Goal: Participate in discussion: Engage in conversation with other users on a specific topic

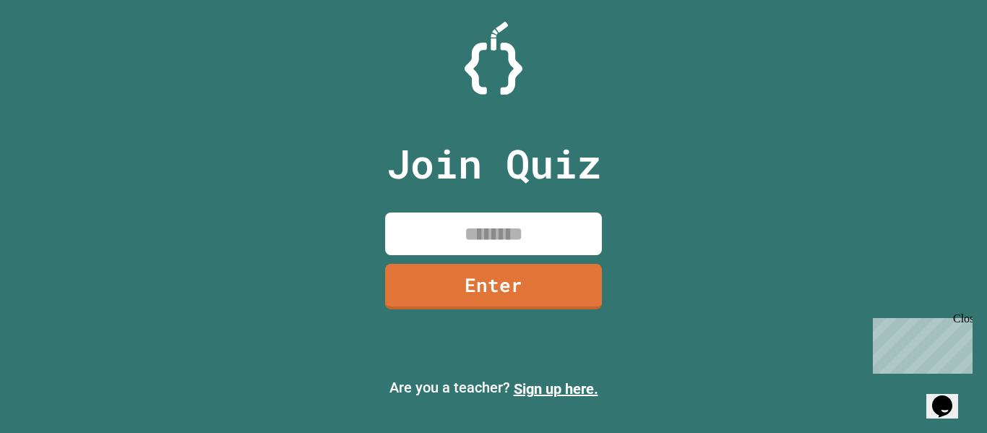
click at [468, 218] on input at bounding box center [493, 233] width 217 height 43
type input "********"
click at [485, 288] on link "Enter" at bounding box center [493, 285] width 217 height 48
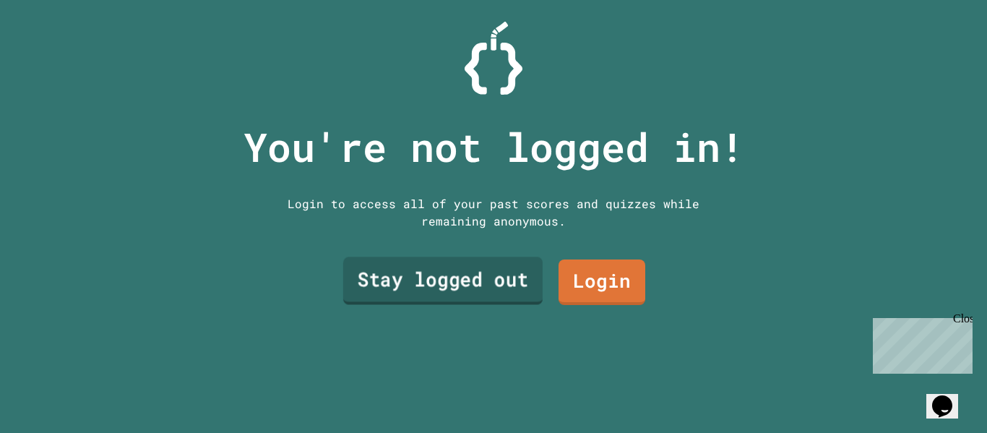
click at [490, 286] on link "Stay logged out" at bounding box center [442, 281] width 199 height 48
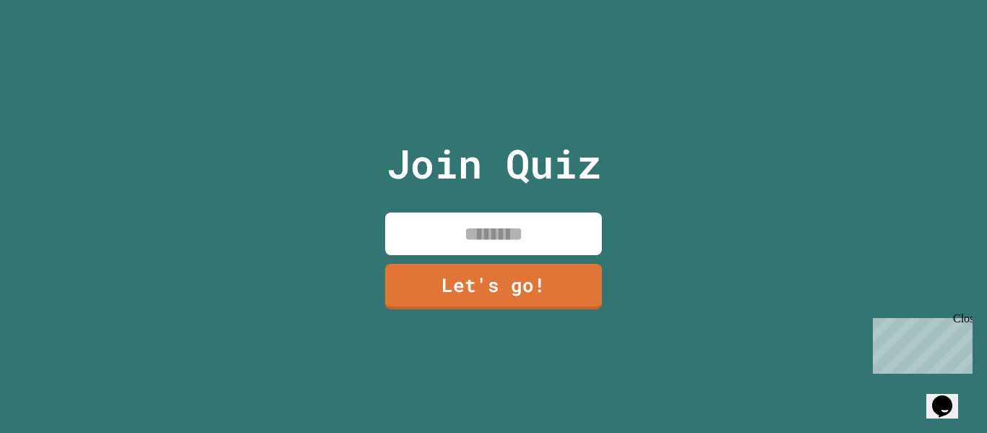
click at [477, 233] on input at bounding box center [493, 233] width 217 height 43
type input "****"
click at [501, 288] on link "Let's go!" at bounding box center [493, 285] width 217 height 48
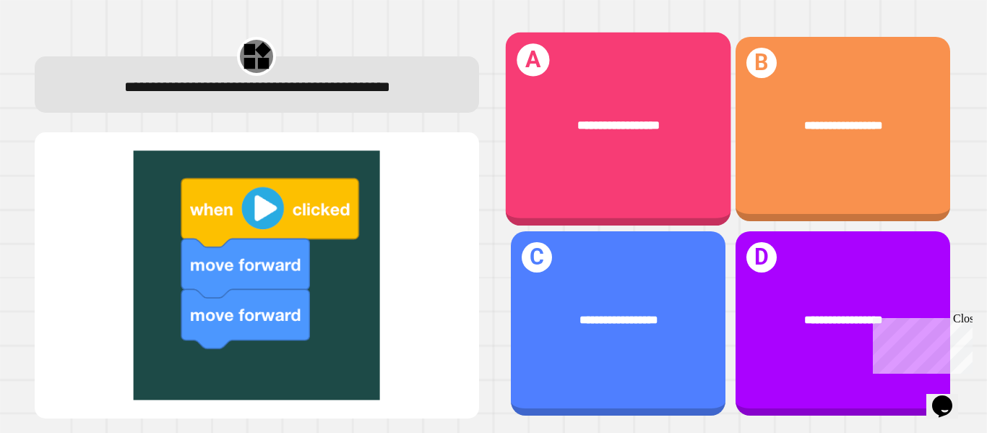
click at [637, 138] on div "**********" at bounding box center [617, 125] width 225 height 67
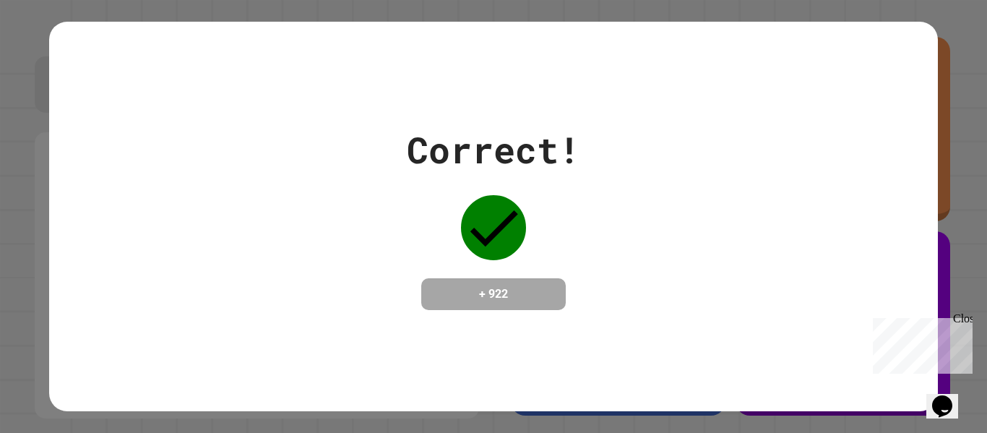
click at [518, 286] on h4 "+ 922" at bounding box center [494, 293] width 116 height 17
click at [963, 318] on div "Close" at bounding box center [962, 321] width 18 height 18
click at [537, 254] on div "Correct! + 922" at bounding box center [493, 216] width 173 height 187
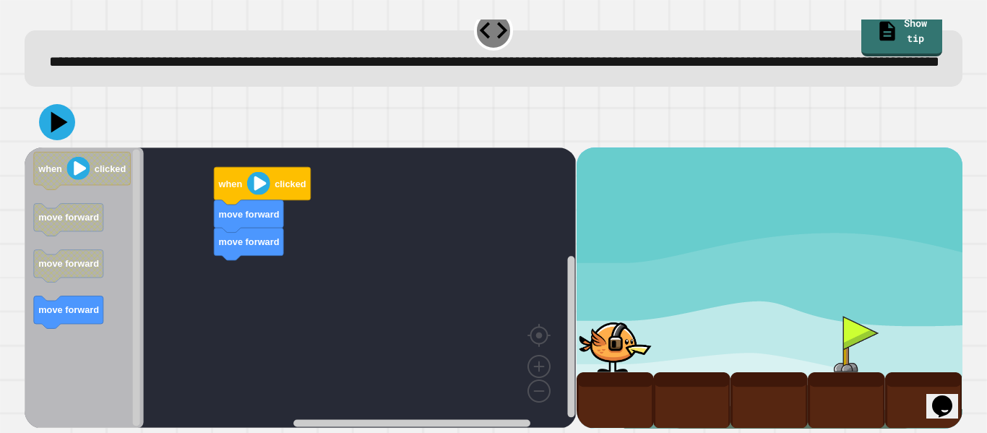
scroll to position [40, 0]
click at [269, 172] on div "move forward move forward when clicked when clicked move forward move forward m…" at bounding box center [300, 287] width 551 height 280
click at [258, 178] on image "Blockly Workspace" at bounding box center [258, 183] width 23 height 23
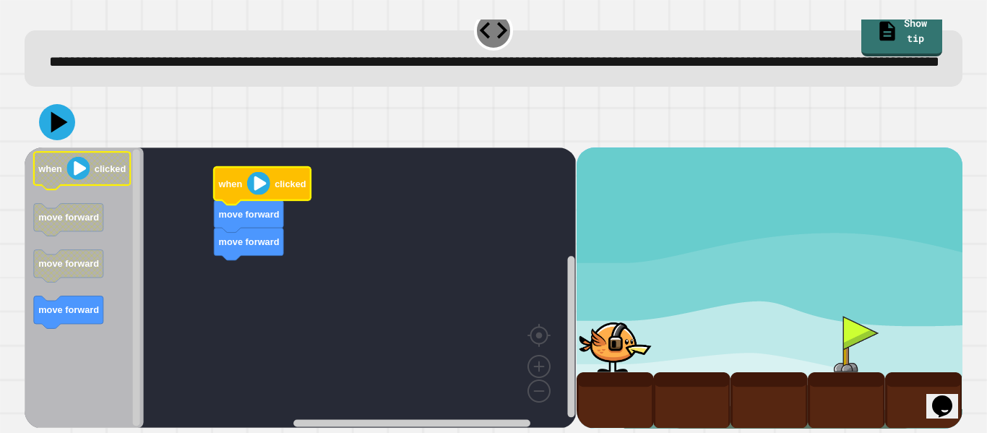
click at [107, 164] on text "clicked" at bounding box center [110, 168] width 31 height 11
click at [110, 165] on text "clicked" at bounding box center [110, 168] width 31 height 11
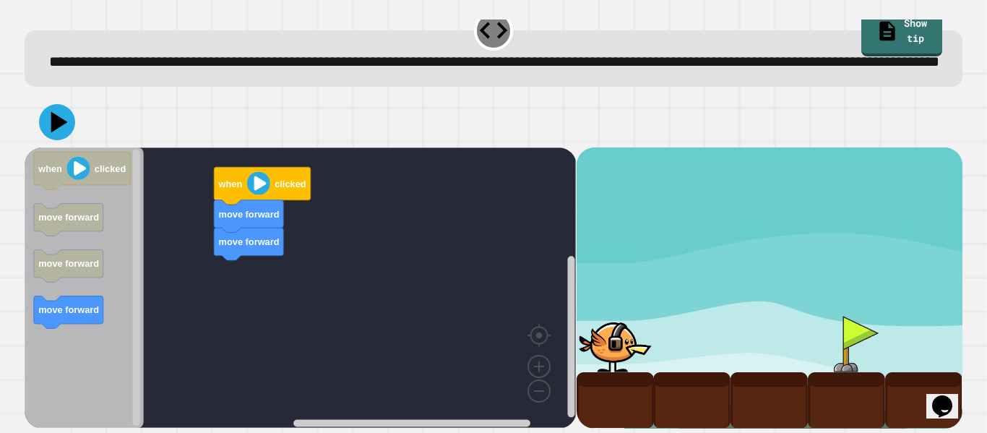
click at [220, 175] on icon "Blockly Workspace" at bounding box center [262, 186] width 97 height 38
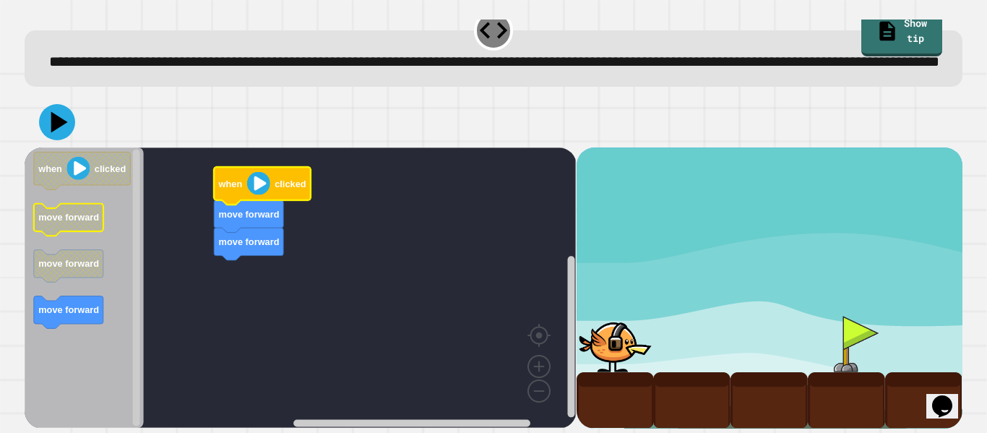
click at [85, 217] on text "move forward" at bounding box center [68, 217] width 61 height 11
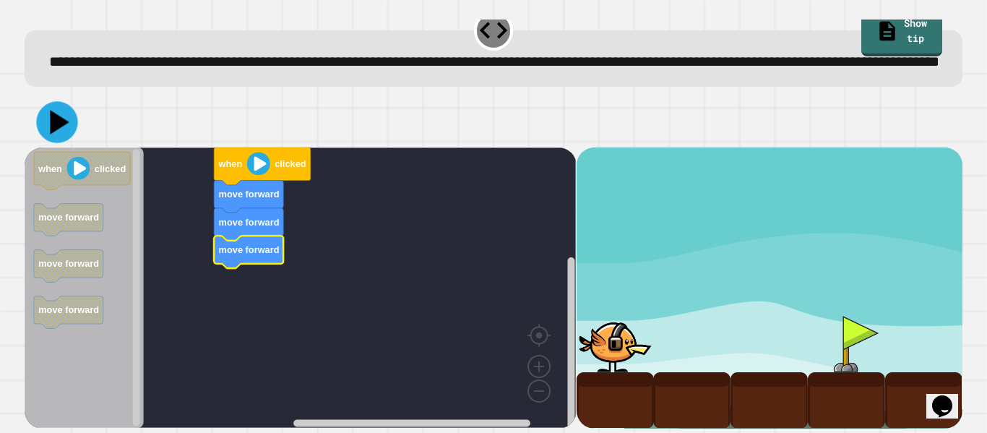
click at [57, 120] on icon at bounding box center [60, 122] width 19 height 24
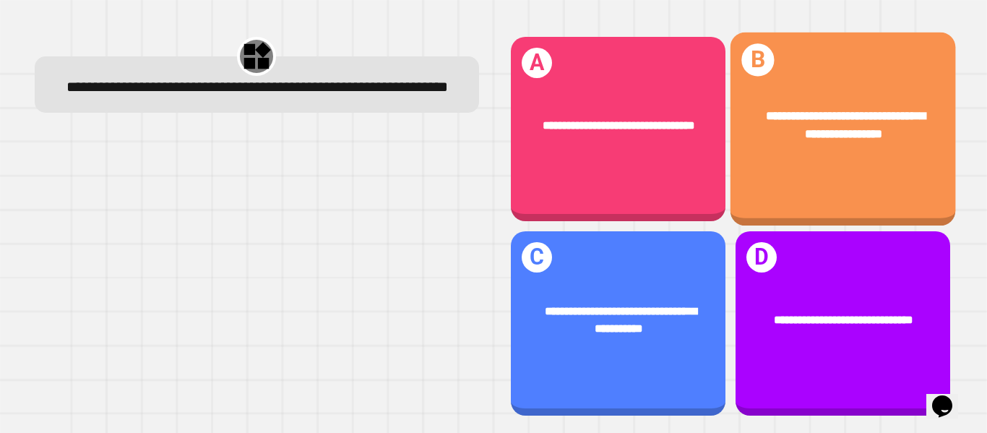
click at [786, 191] on div "**********" at bounding box center [842, 130] width 225 height 194
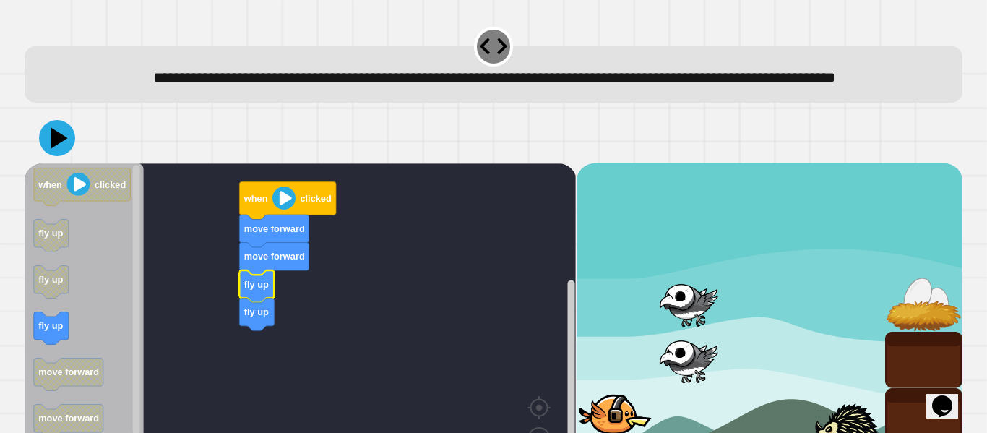
scroll to position [97, 0]
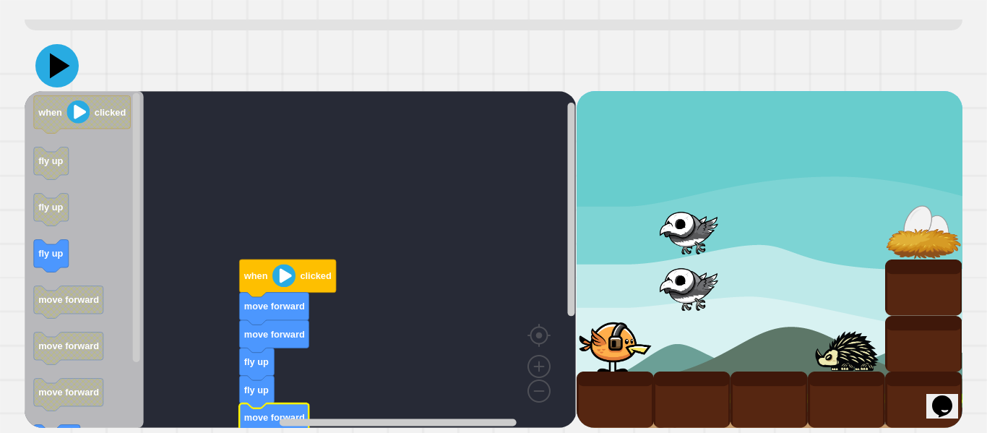
click at [51, 65] on icon at bounding box center [56, 65] width 43 height 43
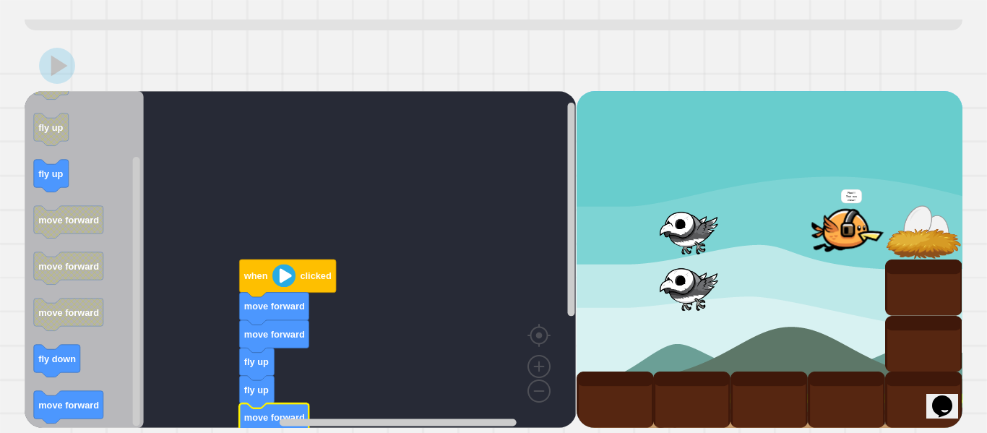
click at [53, 388] on icon "Blockly Workspace" at bounding box center [84, 259] width 119 height 337
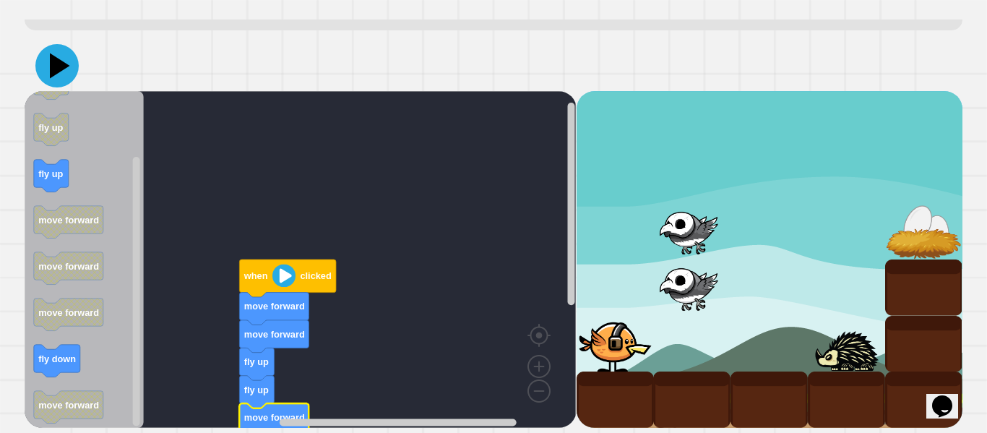
click at [60, 74] on icon at bounding box center [56, 65] width 43 height 43
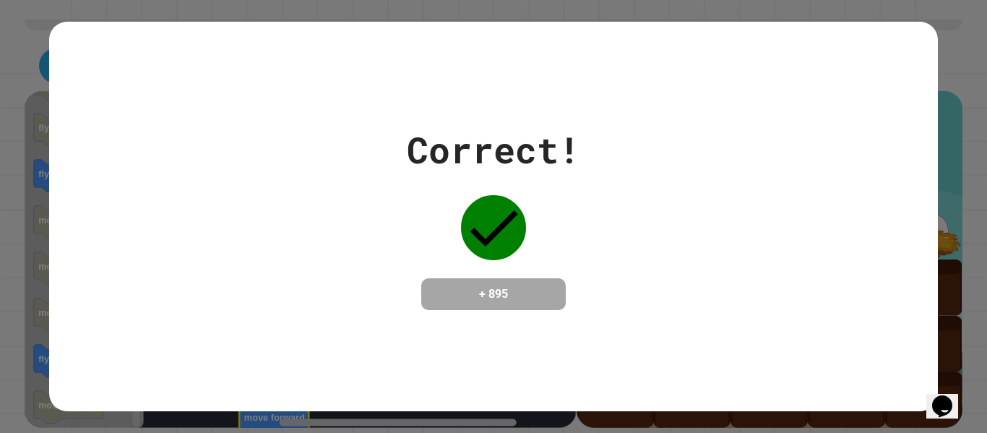
click at [951, 43] on div "Correct! + 895" at bounding box center [493, 216] width 987 height 433
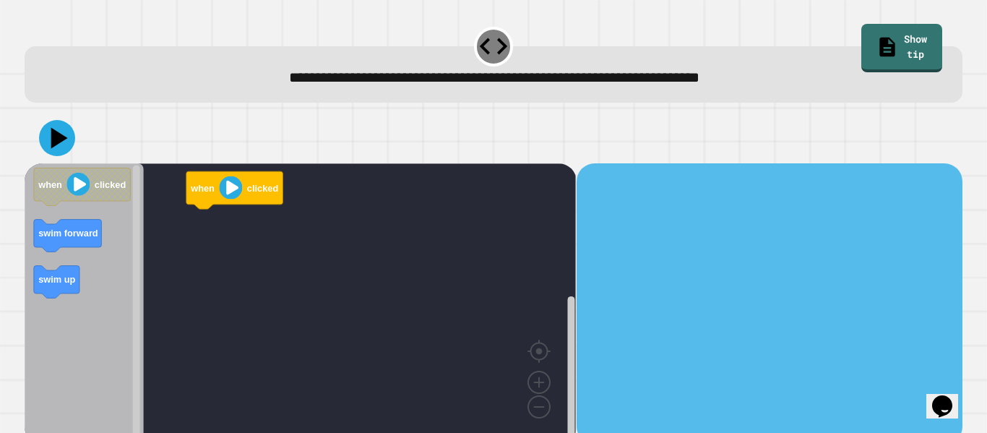
scroll to position [17, 0]
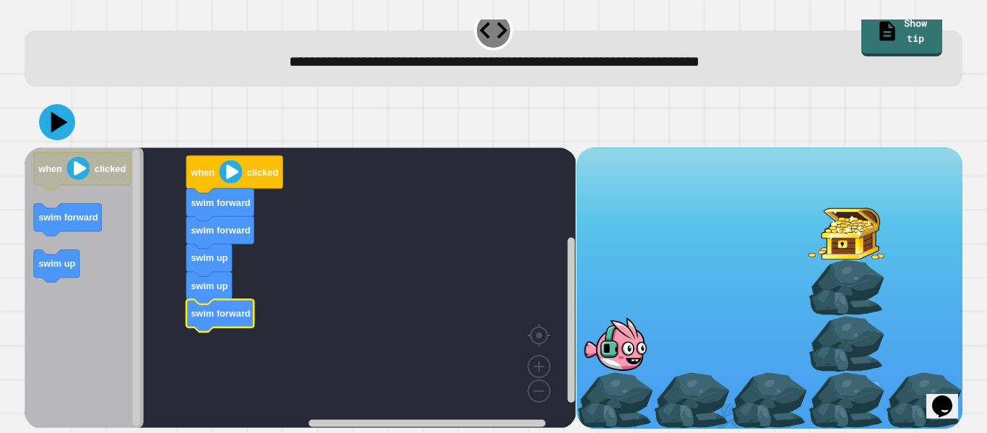
click at [247, 147] on rect "Blockly Workspace" at bounding box center [300, 287] width 551 height 280
click at [251, 163] on icon "Blockly Workspace" at bounding box center [234, 174] width 97 height 38
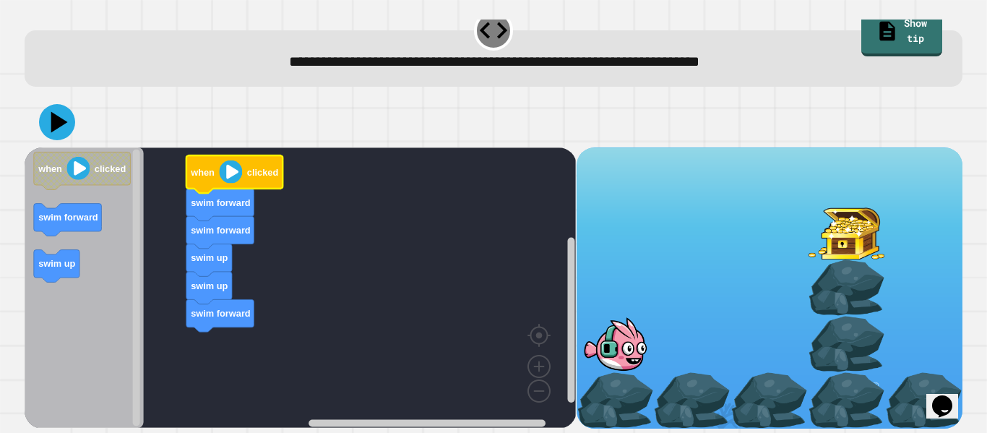
click at [251, 163] on icon "Blockly Workspace" at bounding box center [234, 174] width 97 height 38
click at [252, 167] on text "clicked" at bounding box center [262, 172] width 31 height 11
click at [38, 118] on button at bounding box center [56, 121] width 41 height 41
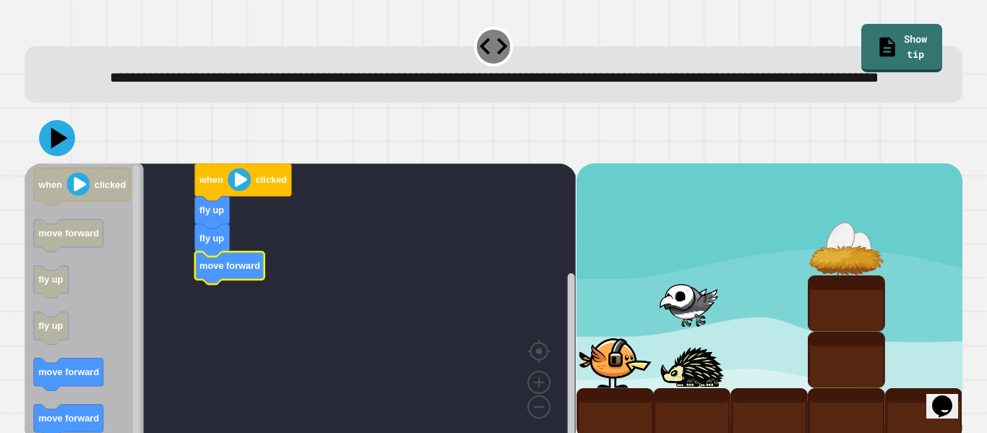
scroll to position [40, 0]
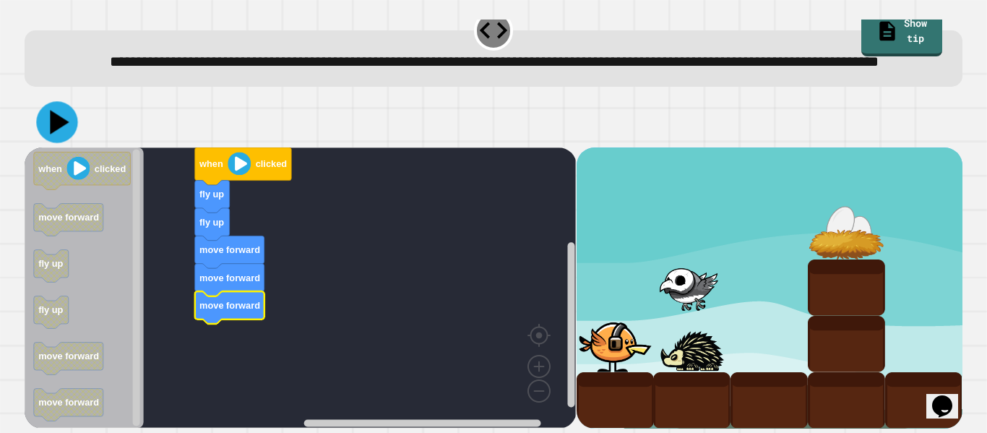
click at [51, 137] on icon at bounding box center [56, 121] width 41 height 41
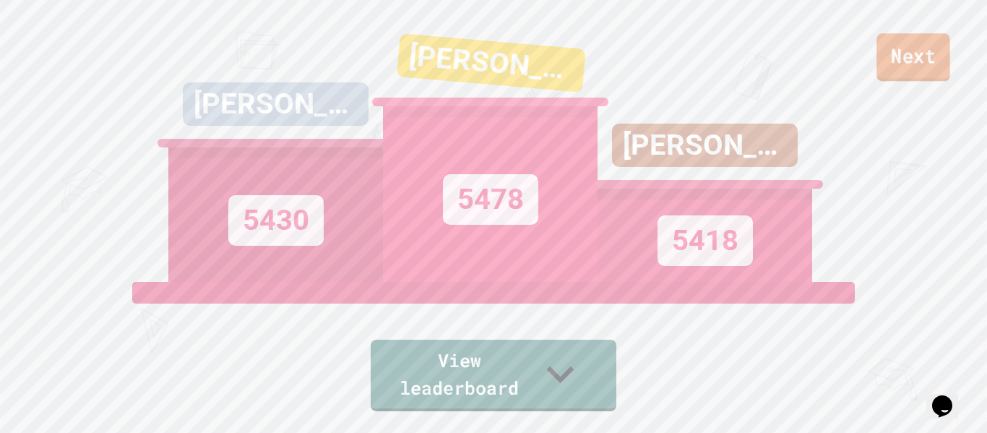
click at [914, 68] on link "Next" at bounding box center [913, 57] width 74 height 48
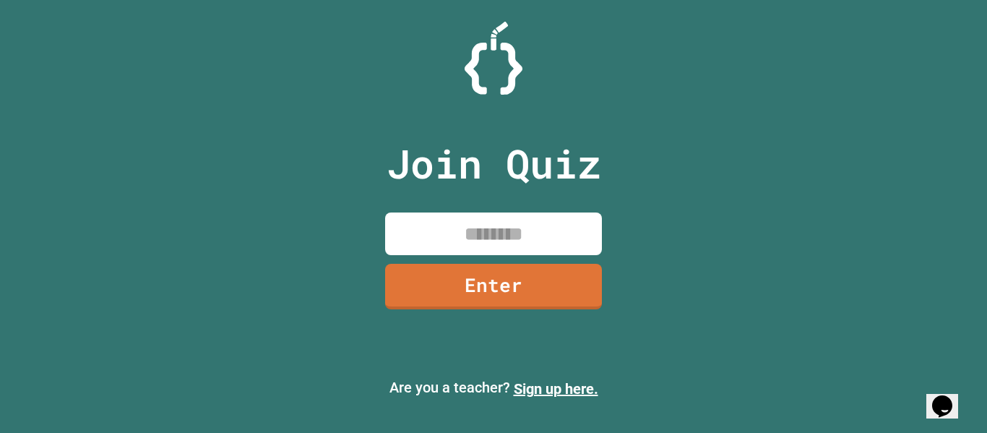
click at [504, 234] on input at bounding box center [493, 233] width 217 height 43
type input "********"
click at [545, 298] on link "Enter" at bounding box center [493, 285] width 217 height 48
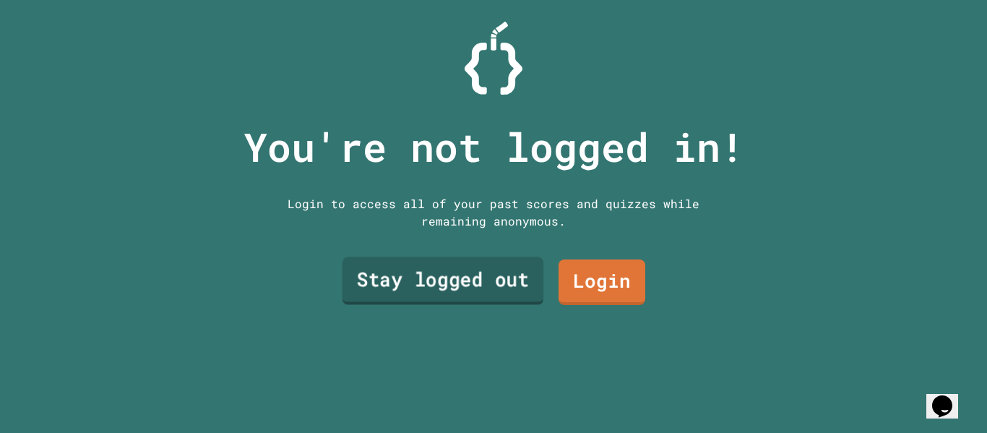
click at [494, 289] on link "Stay logged out" at bounding box center [443, 281] width 202 height 48
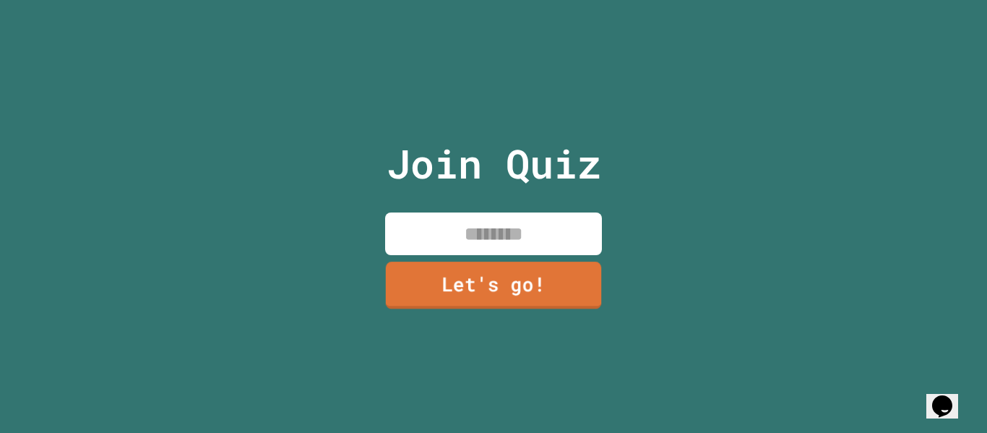
click at [471, 245] on input at bounding box center [493, 233] width 217 height 43
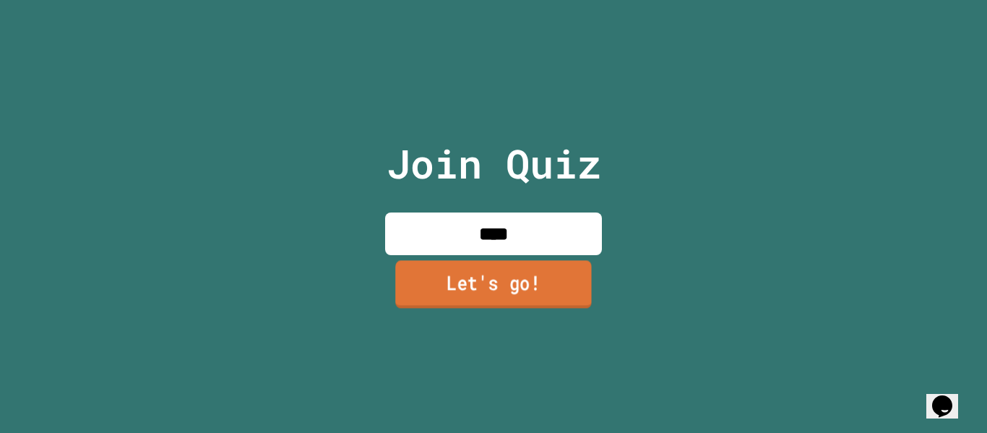
type input "****"
click at [496, 281] on link "Let's go!" at bounding box center [493, 284] width 197 height 48
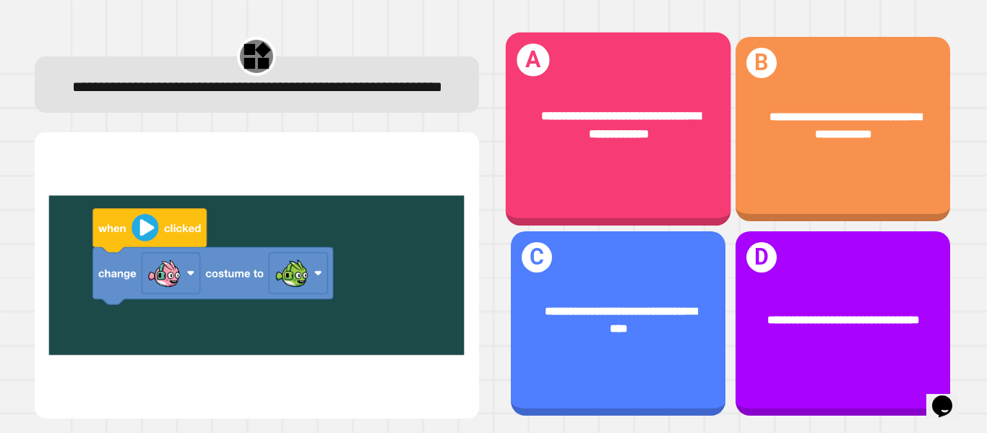
click at [612, 99] on div "**********" at bounding box center [617, 124] width 225 height 85
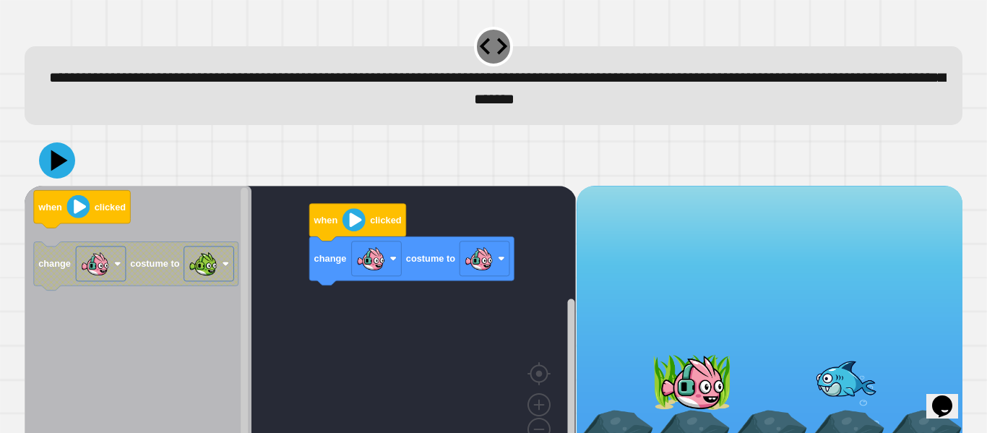
scroll to position [40, 0]
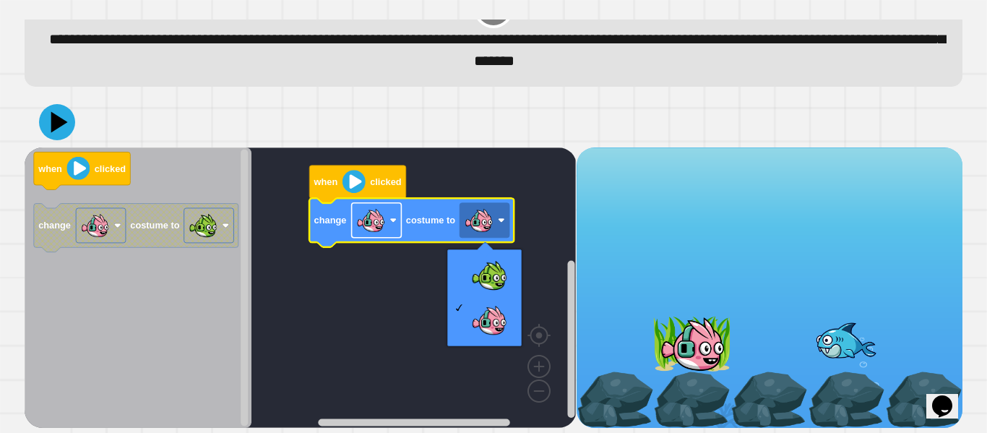
click at [366, 225] on image "Blockly Workspace" at bounding box center [370, 220] width 29 height 29
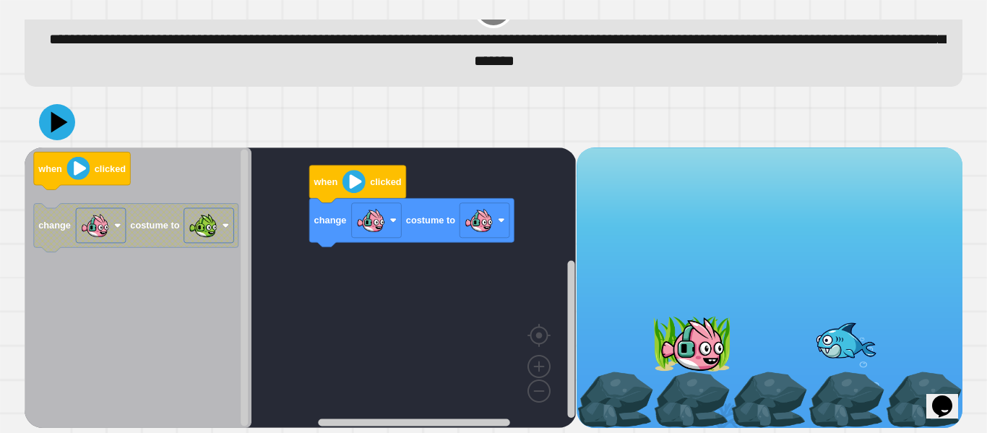
click at [446, 269] on div "when clicked change costume to when clicked change costume to" at bounding box center [300, 287] width 551 height 280
click at [483, 227] on image "Blockly Workspace" at bounding box center [479, 220] width 29 height 29
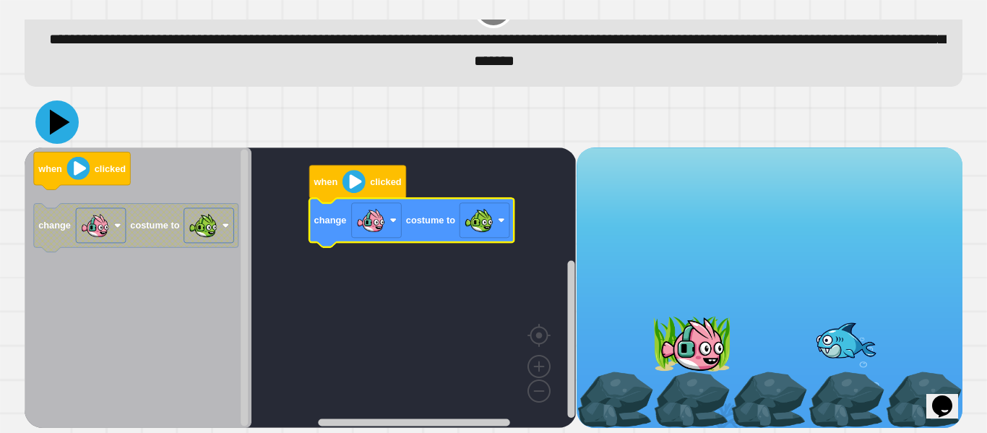
click at [53, 121] on icon at bounding box center [60, 121] width 20 height 25
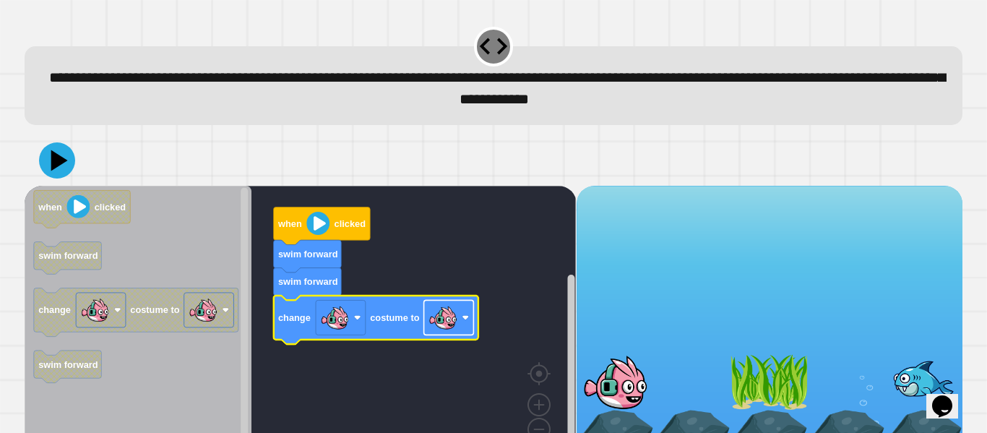
click at [449, 320] on image "Blockly Workspace" at bounding box center [442, 317] width 29 height 29
click at [58, 161] on icon at bounding box center [60, 161] width 19 height 24
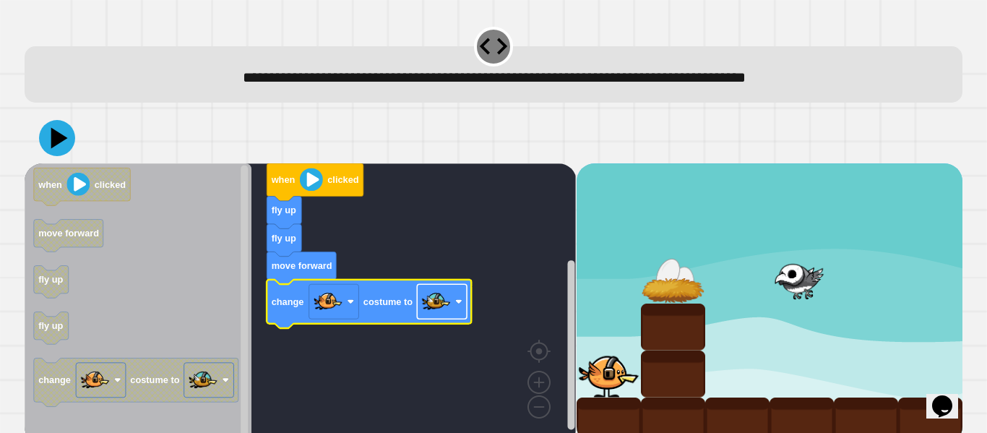
click at [433, 306] on image "Blockly Workspace" at bounding box center [436, 301] width 29 height 29
click at [51, 131] on icon at bounding box center [57, 138] width 38 height 38
click at [441, 307] on image "Blockly Workspace" at bounding box center [436, 301] width 29 height 29
click at [46, 136] on icon at bounding box center [56, 137] width 43 height 43
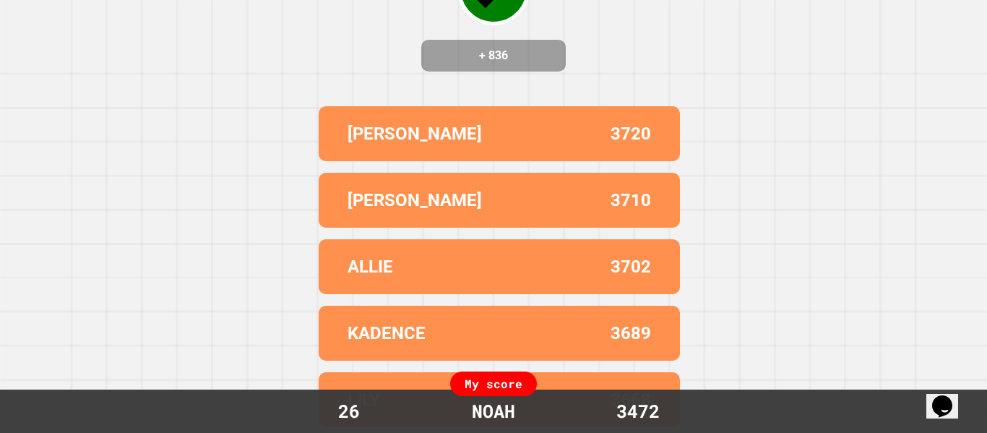
scroll to position [0, 0]
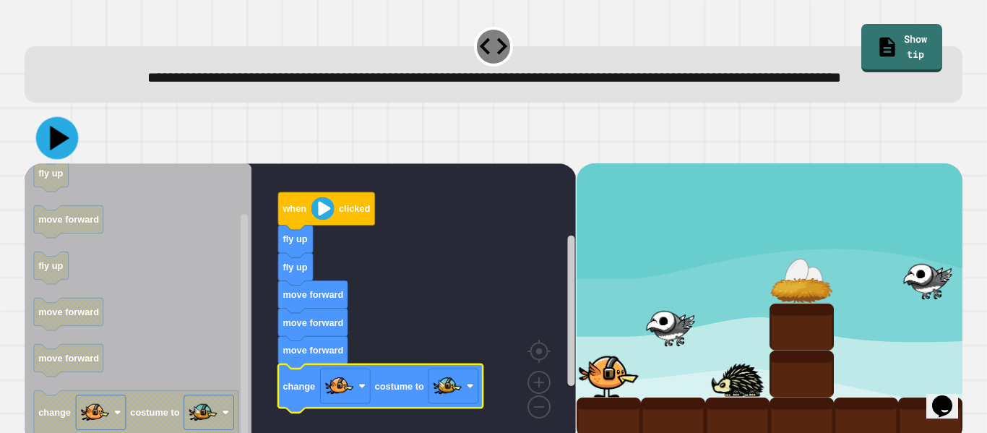
click at [57, 160] on button at bounding box center [57, 138] width 43 height 43
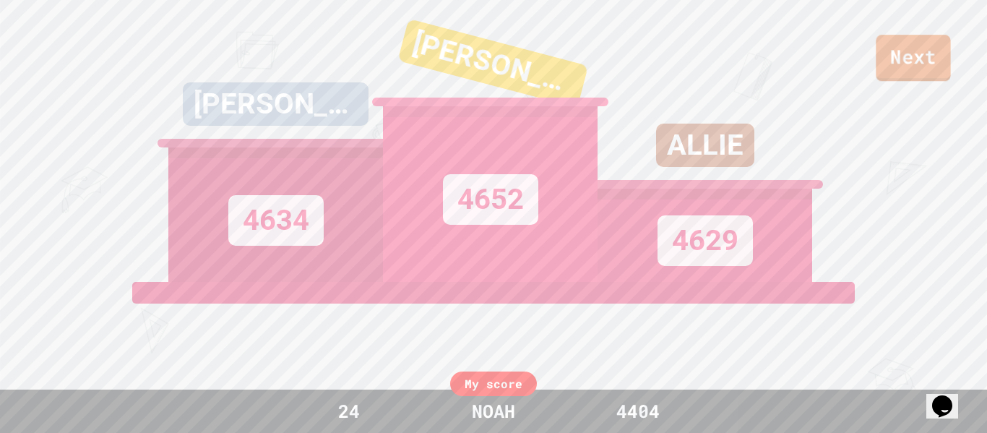
click at [918, 82] on div "Next [PERSON_NAME] 4634 [PERSON_NAME] 4652 [PERSON_NAME] 4629 View leaderboard" at bounding box center [493, 216] width 987 height 433
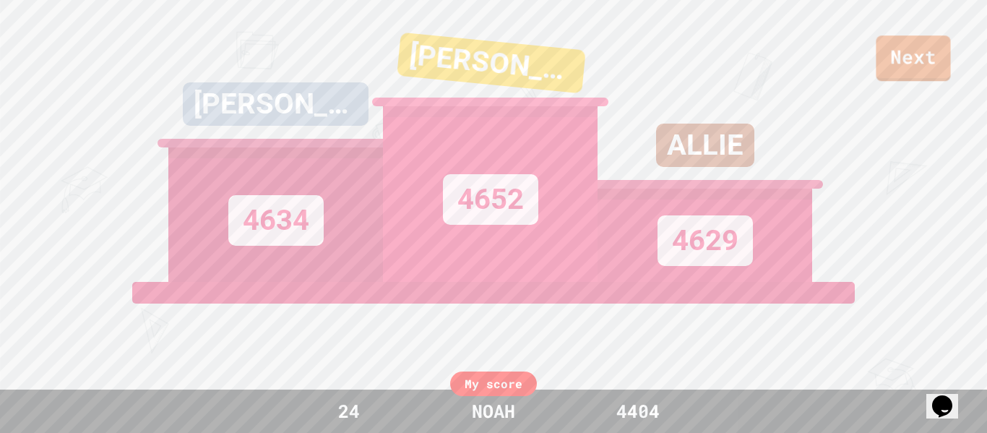
click at [917, 80] on link "Next" at bounding box center [913, 58] width 74 height 46
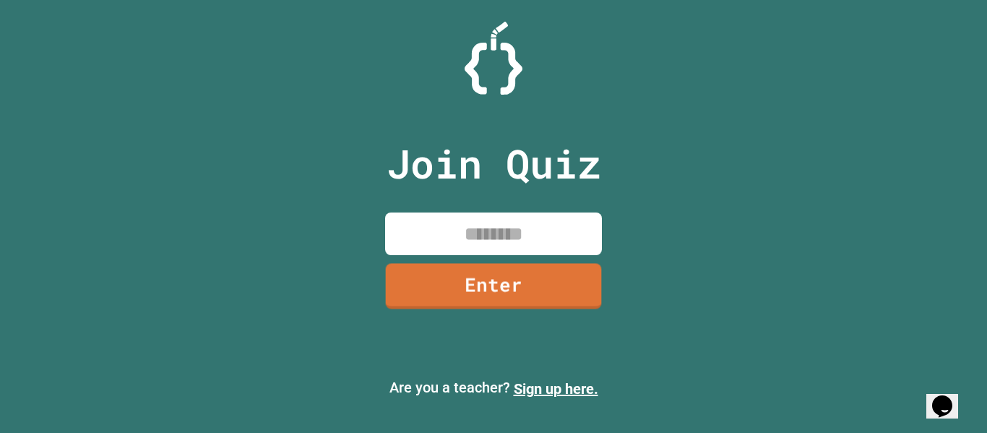
click at [503, 251] on input at bounding box center [493, 233] width 217 height 43
type input "********"
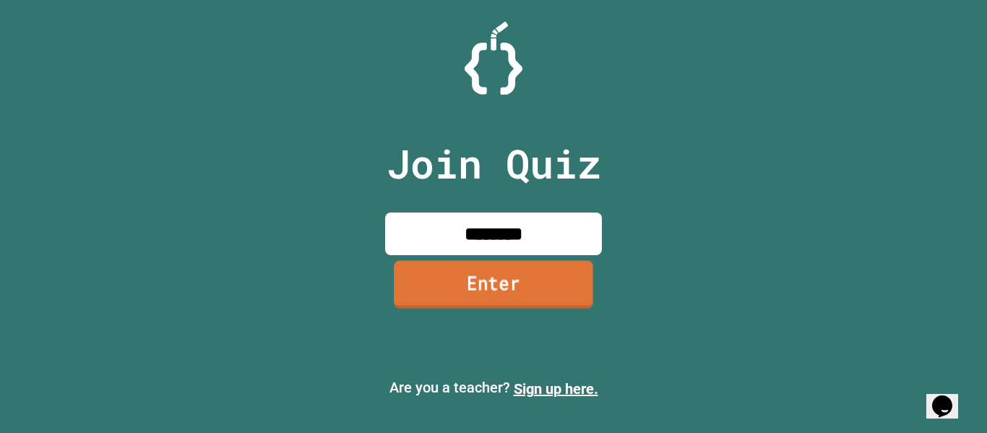
click at [496, 273] on link "Enter" at bounding box center [493, 284] width 199 height 48
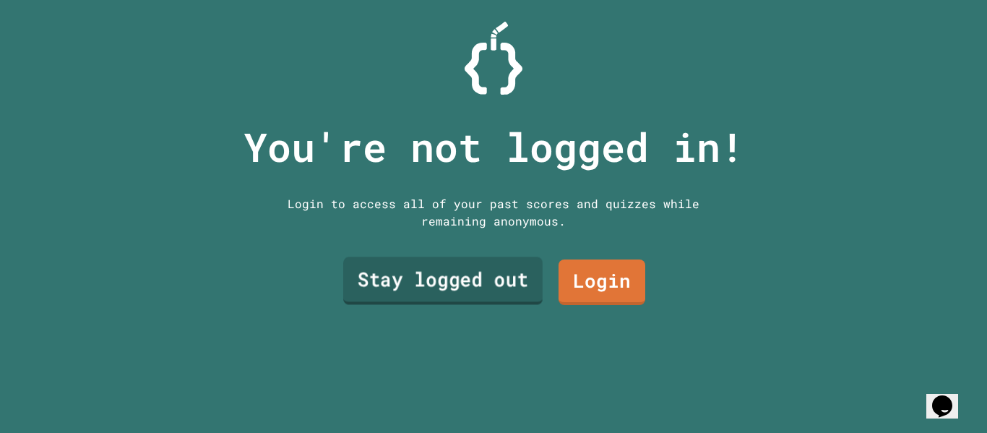
click at [496, 273] on link "Stay logged out" at bounding box center [442, 281] width 199 height 48
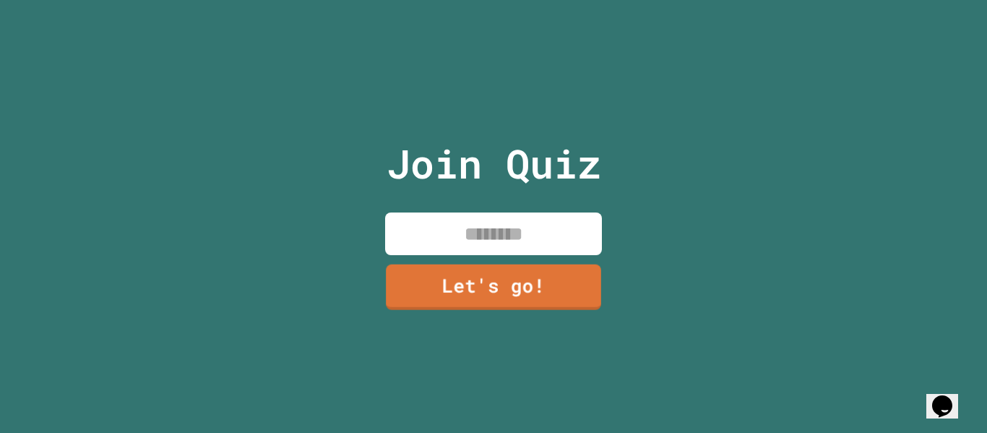
click at [485, 240] on input at bounding box center [493, 233] width 217 height 43
type input "****"
click at [494, 269] on link "Let's go!" at bounding box center [493, 287] width 217 height 46
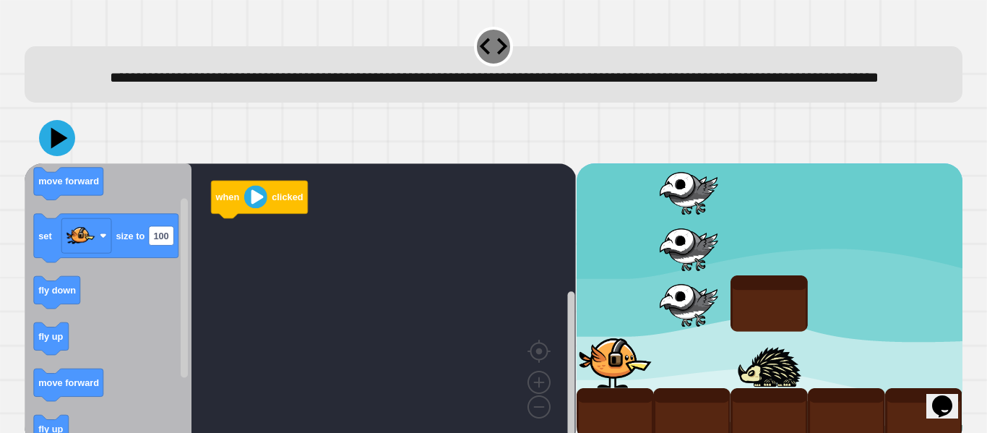
scroll to position [40, 0]
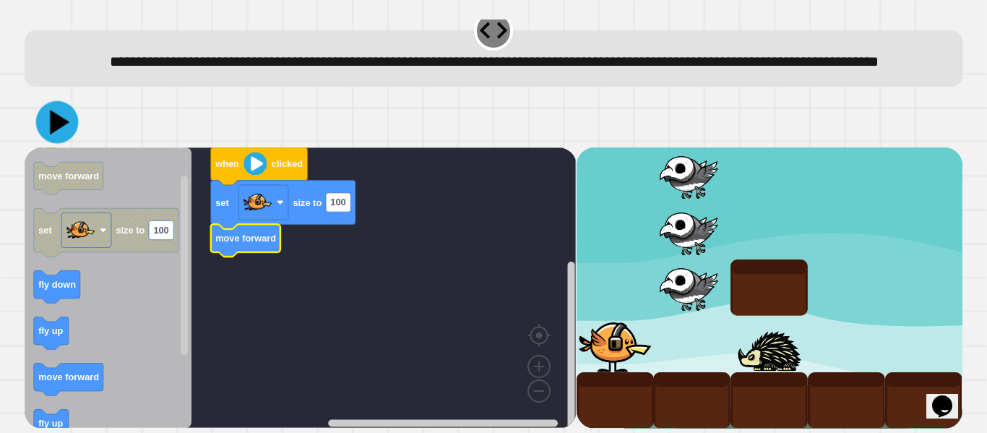
click at [74, 125] on button at bounding box center [57, 122] width 43 height 43
click at [349, 200] on rect "Blockly Workspace" at bounding box center [338, 202] width 25 height 19
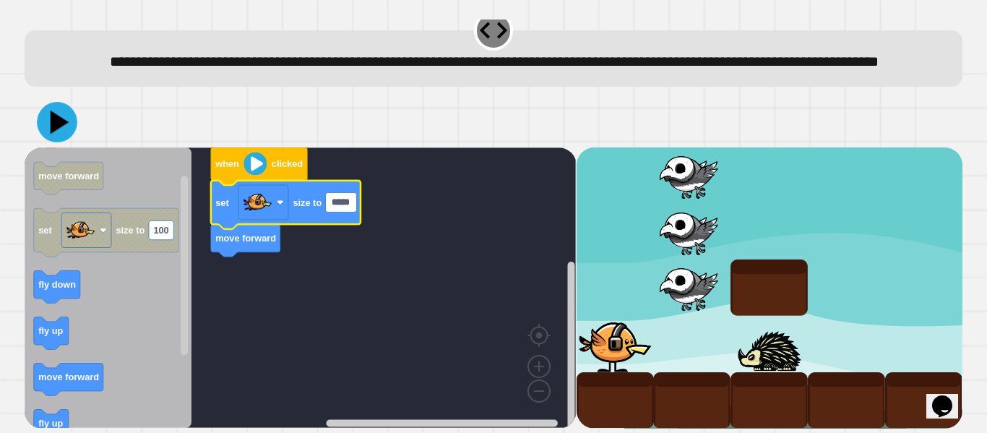
type input "*****"
click at [46, 128] on icon at bounding box center [57, 122] width 40 height 40
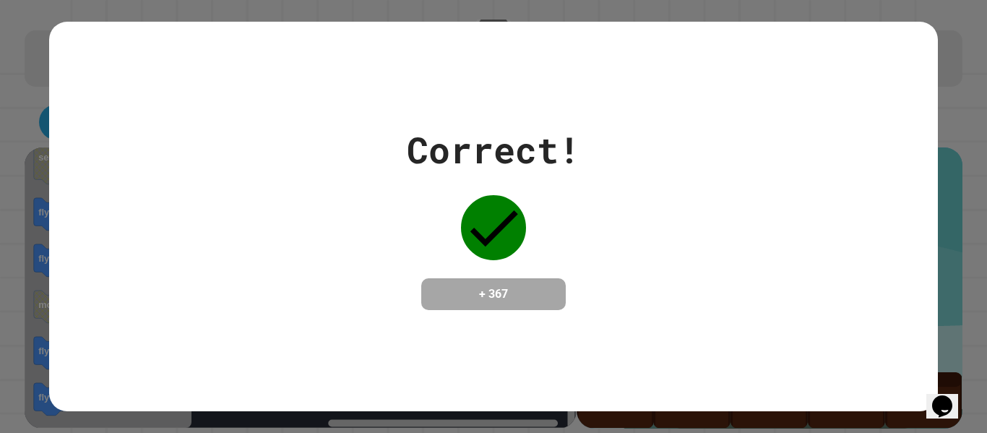
drag, startPoint x: 503, startPoint y: 312, endPoint x: 506, endPoint y: 333, distance: 21.1
click at [506, 333] on div "Correct! + 367" at bounding box center [493, 216] width 888 height 389
drag, startPoint x: 497, startPoint y: 312, endPoint x: 527, endPoint y: 316, distance: 30.7
click at [527, 316] on div "Correct! + 367" at bounding box center [493, 216] width 888 height 389
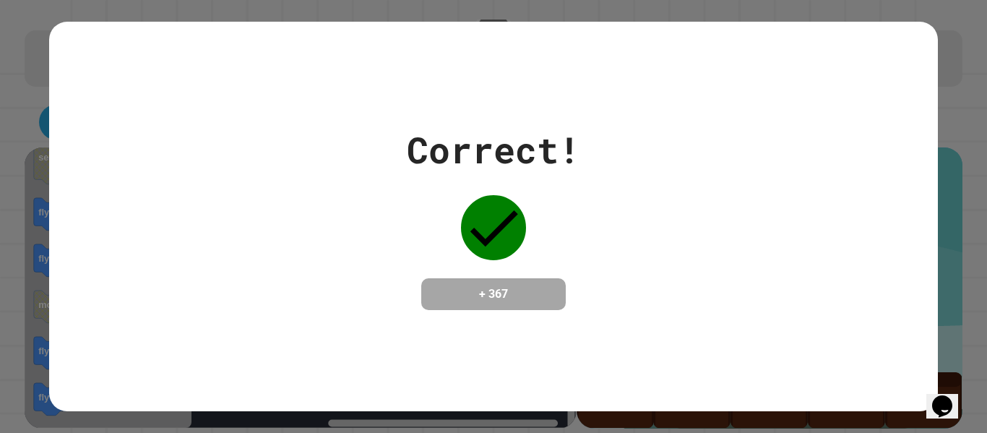
click at [527, 317] on div "Correct! + 367" at bounding box center [493, 216] width 888 height 389
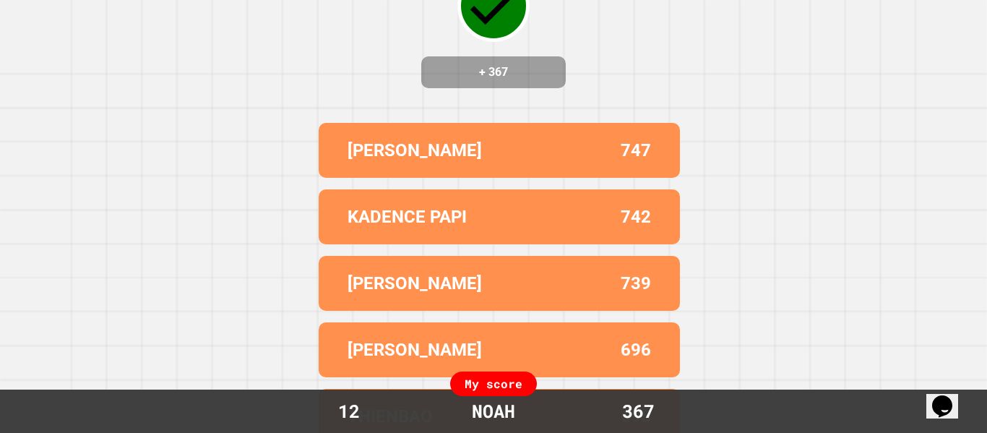
scroll to position [0, 0]
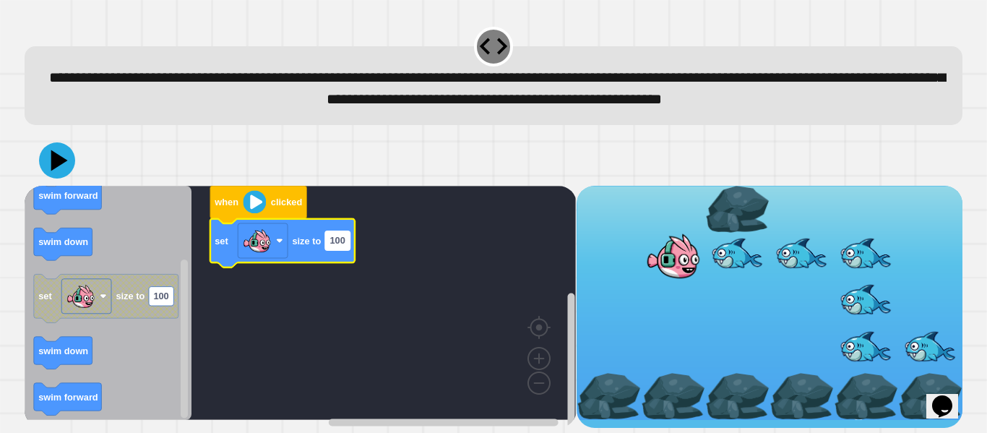
click at [340, 250] on rect "Blockly Workspace" at bounding box center [337, 240] width 25 height 19
type input "*"
type input "********"
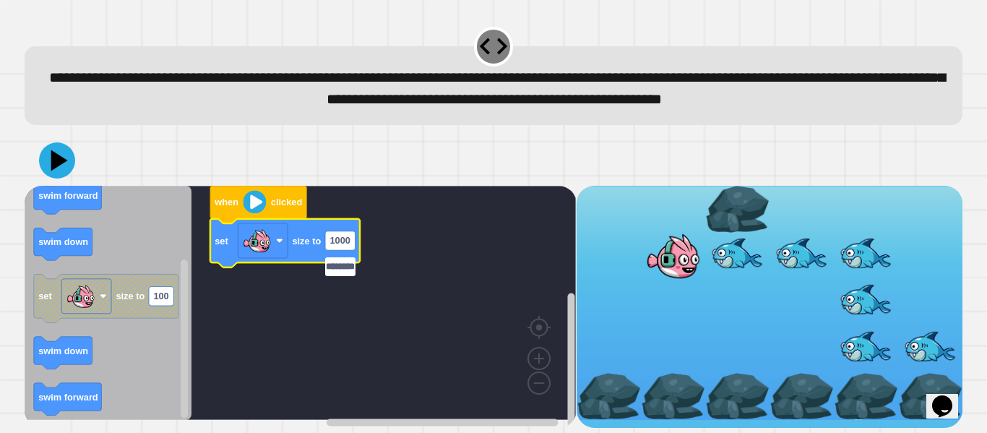
scroll to position [0, 10]
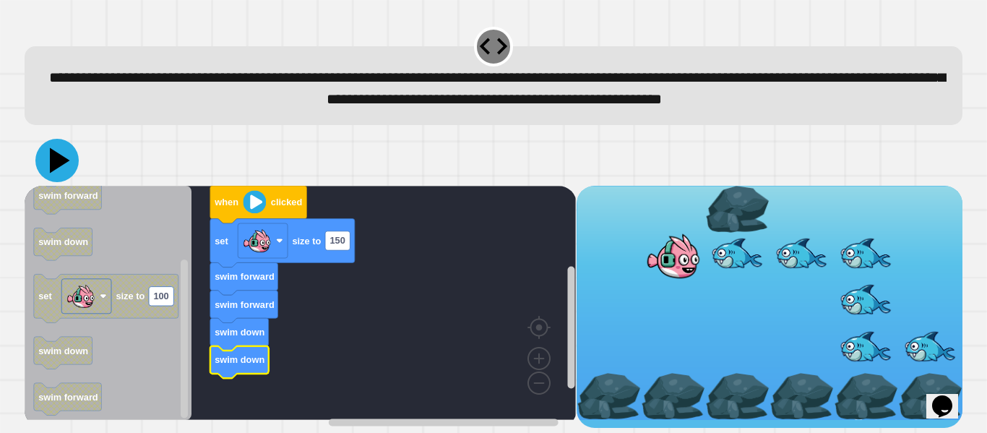
click at [51, 182] on icon at bounding box center [56, 160] width 43 height 43
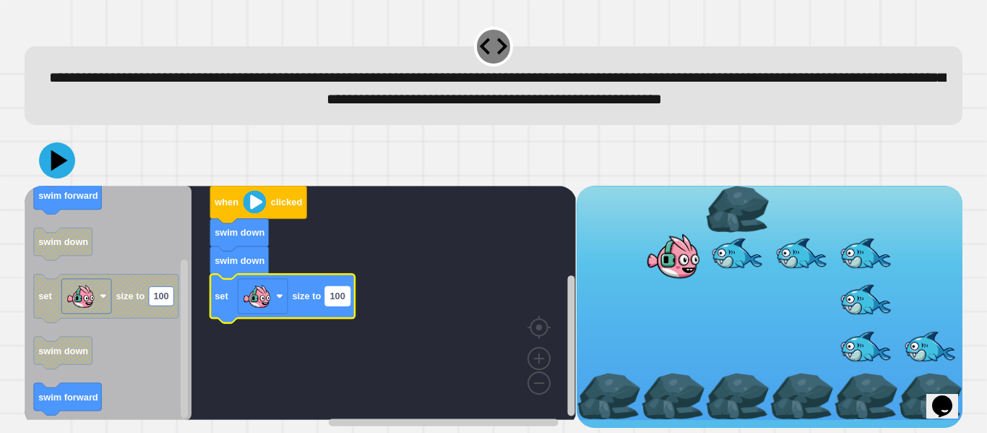
click at [342, 301] on text "100" at bounding box center [337, 295] width 15 height 11
type input "*****"
click at [62, 173] on icon at bounding box center [60, 159] width 20 height 25
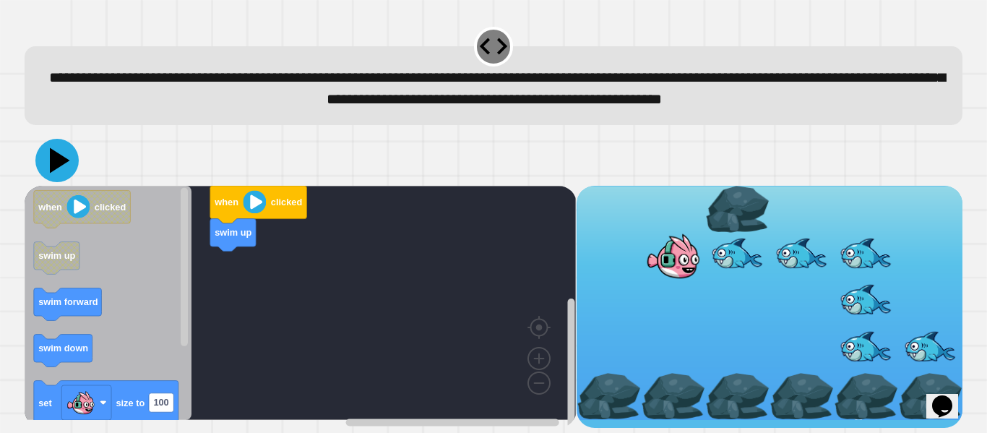
click at [59, 181] on icon at bounding box center [56, 160] width 43 height 43
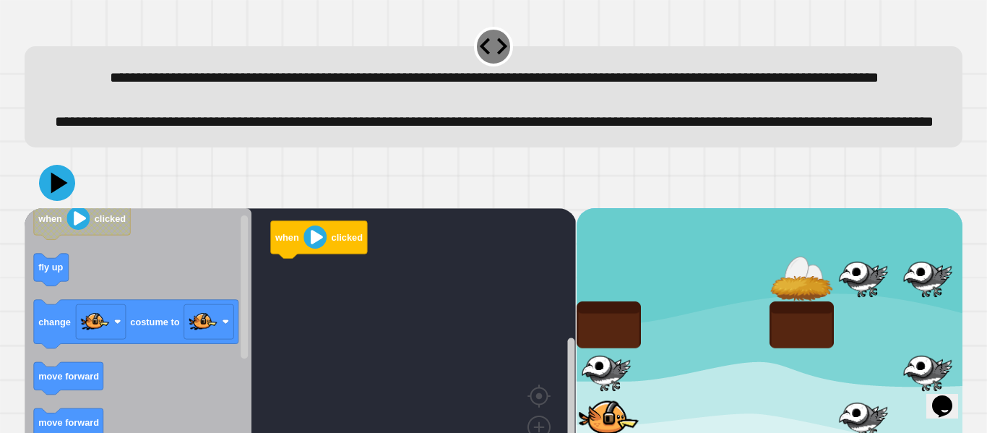
scroll to position [111, 0]
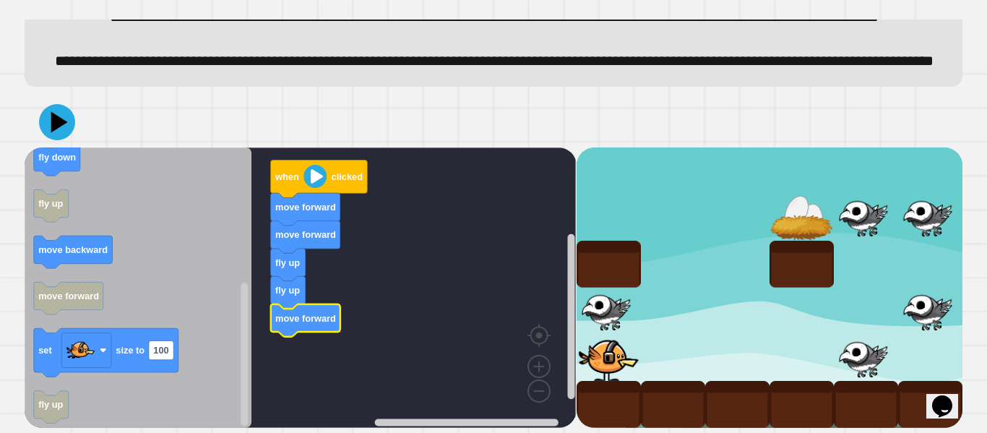
click at [55, 110] on icon at bounding box center [57, 122] width 36 height 36
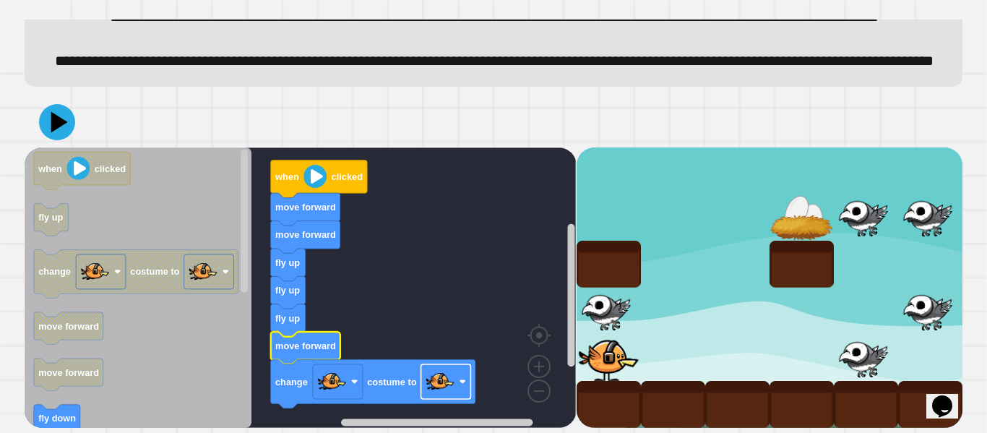
click at [437, 379] on image "Blockly Workspace" at bounding box center [440, 381] width 29 height 29
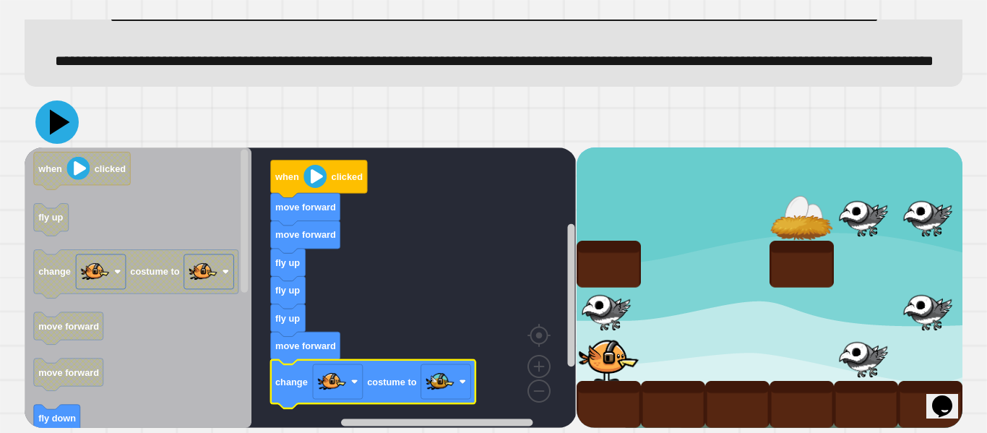
click at [64, 121] on icon at bounding box center [60, 121] width 20 height 25
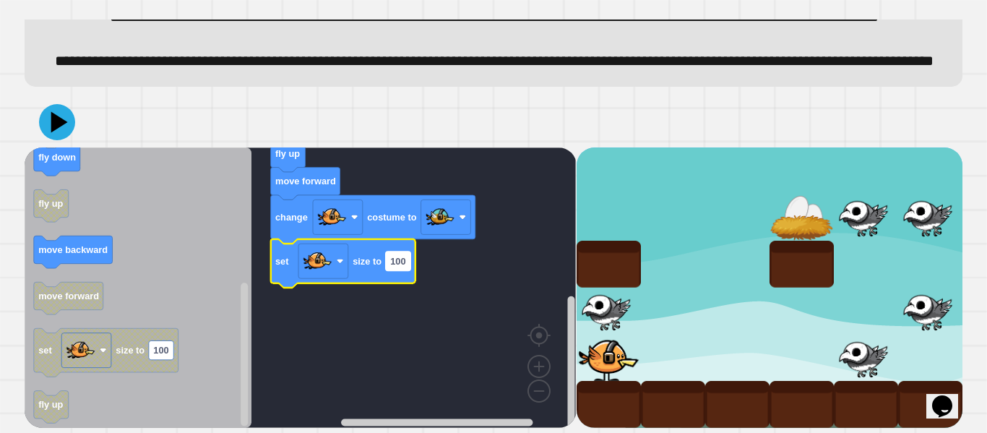
click at [394, 254] on rect "Blockly Workspace" at bounding box center [398, 260] width 25 height 19
type input "**"
click at [53, 122] on icon at bounding box center [59, 121] width 17 height 21
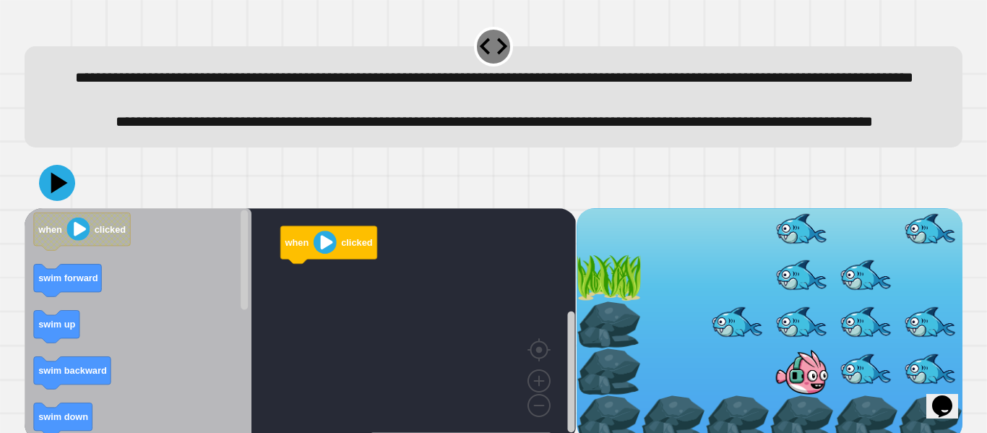
scroll to position [64, 0]
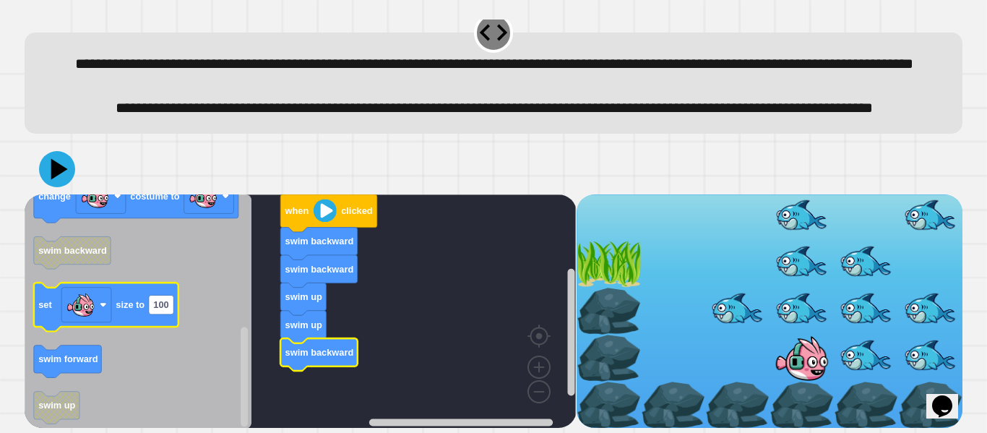
click at [144, 309] on icon "Blockly Workspace" at bounding box center [106, 306] width 144 height 48
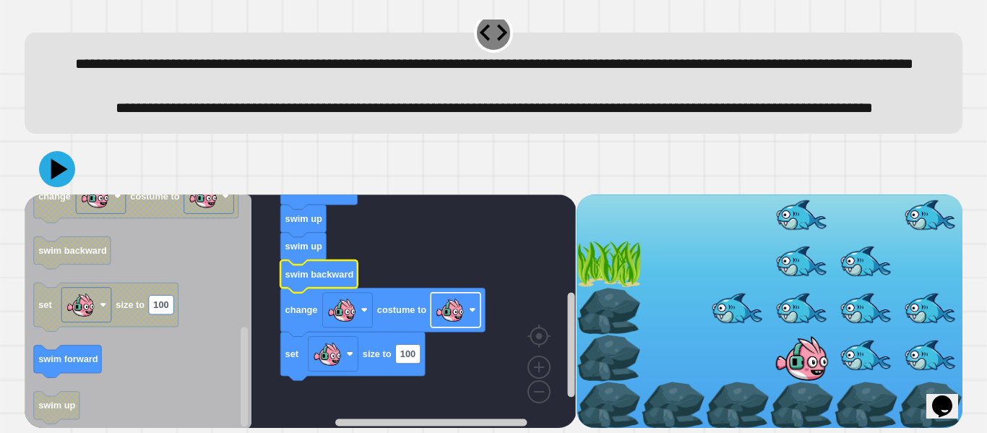
click at [448, 311] on image "Blockly Workspace" at bounding box center [450, 309] width 29 height 29
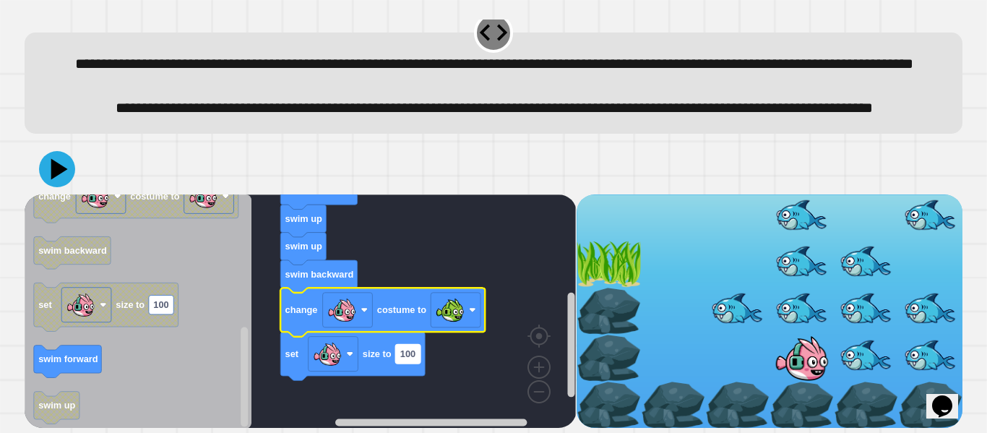
click at [418, 359] on rect "Blockly Workspace" at bounding box center [408, 353] width 25 height 19
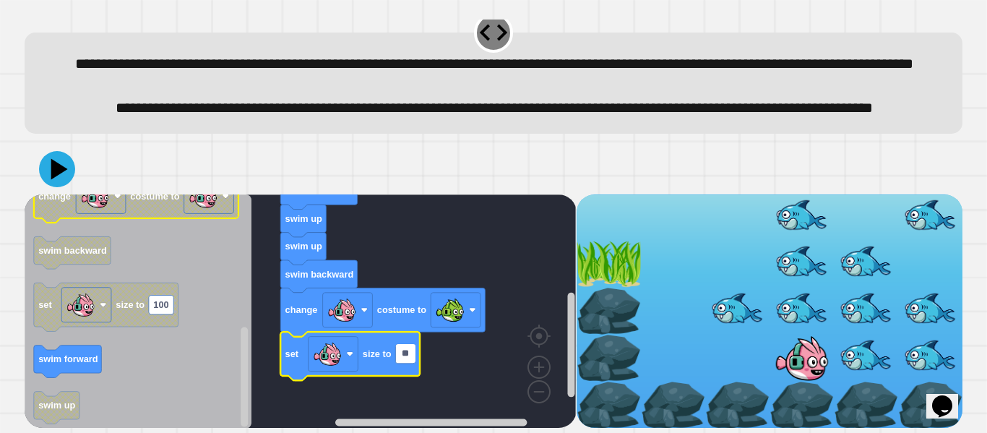
type input "**"
click at [46, 133] on div "**********" at bounding box center [493, 72] width 947 height 133
click at [56, 160] on icon at bounding box center [56, 168] width 43 height 43
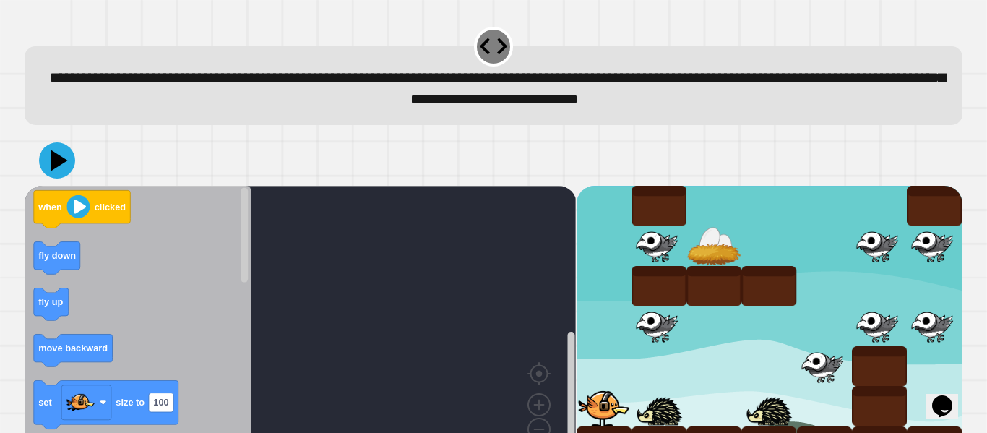
scroll to position [40, 0]
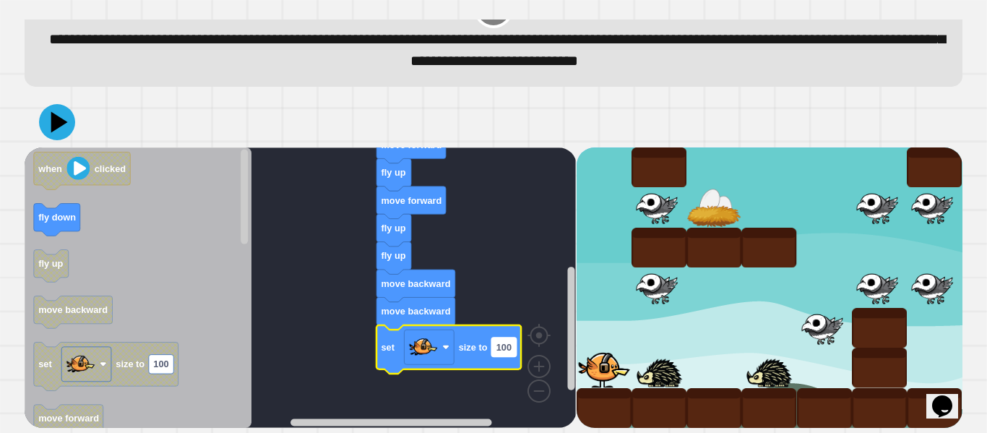
click at [509, 355] on rect "Blockly Workspace" at bounding box center [503, 346] width 25 height 19
type input "**"
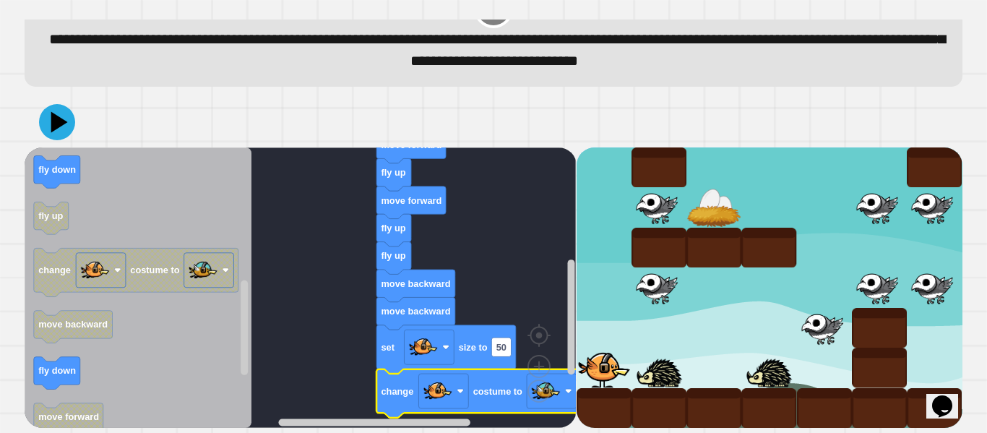
click at [77, 115] on div at bounding box center [494, 122] width 938 height 51
click at [64, 118] on icon at bounding box center [57, 122] width 40 height 40
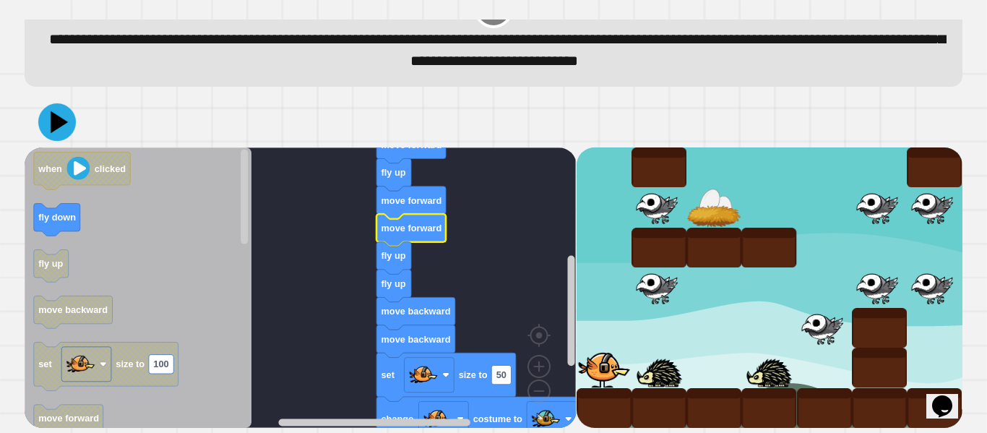
click at [59, 118] on icon at bounding box center [59, 122] width 17 height 22
